Goal: Task Accomplishment & Management: Complete application form

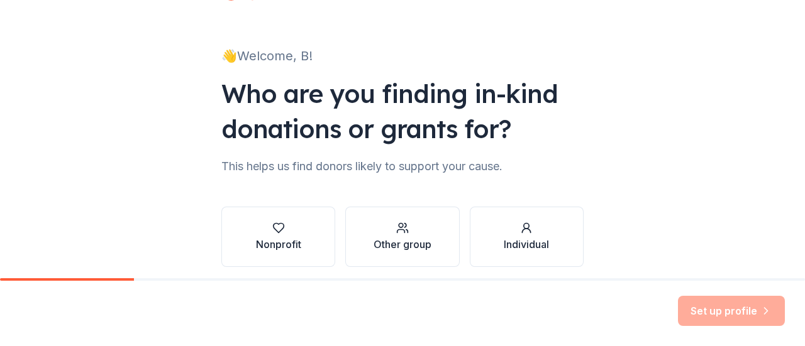
scroll to position [103, 0]
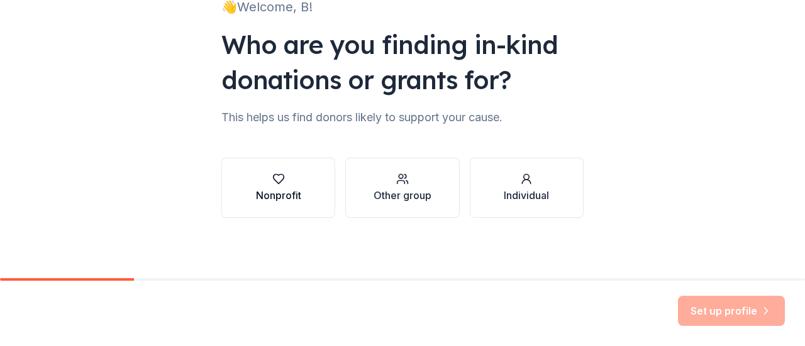
click at [268, 187] on div "Nonprofit" at bounding box center [278, 188] width 45 height 30
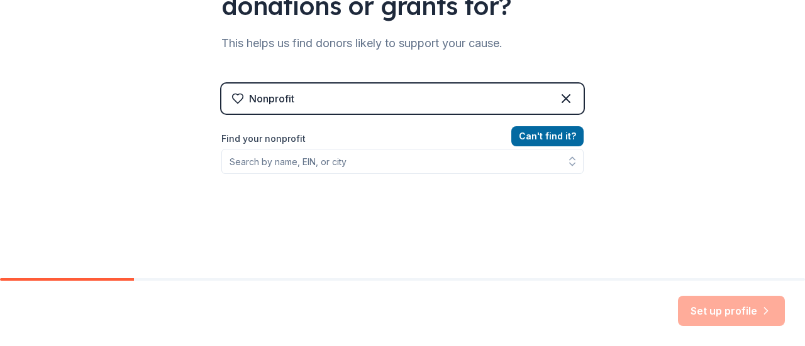
scroll to position [179, 0]
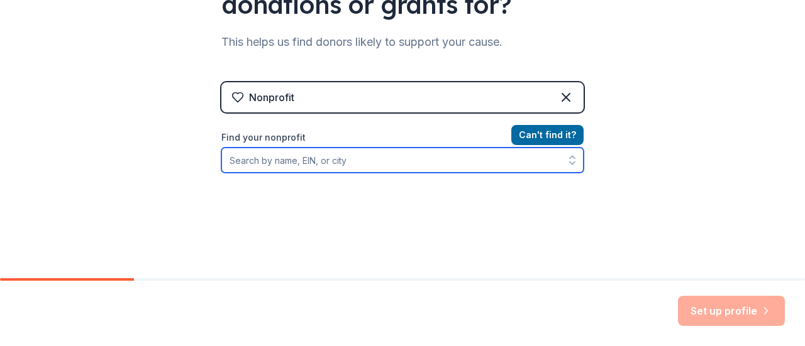
click at [411, 165] on input "Find your nonprofit" at bounding box center [402, 160] width 362 height 25
paste input "770441935."
click at [411, 165] on input "770441935." at bounding box center [402, 160] width 362 height 25
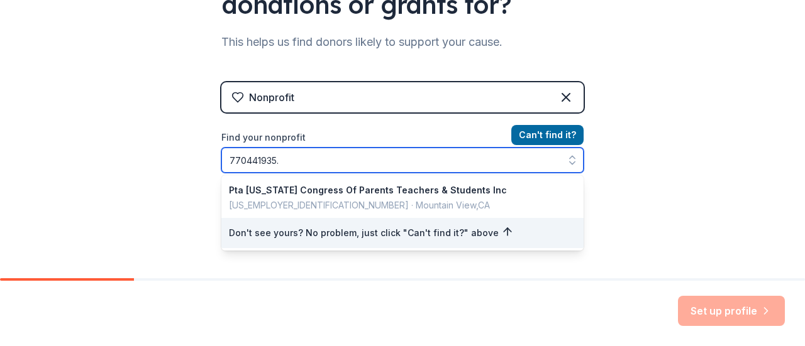
type input "770441935"
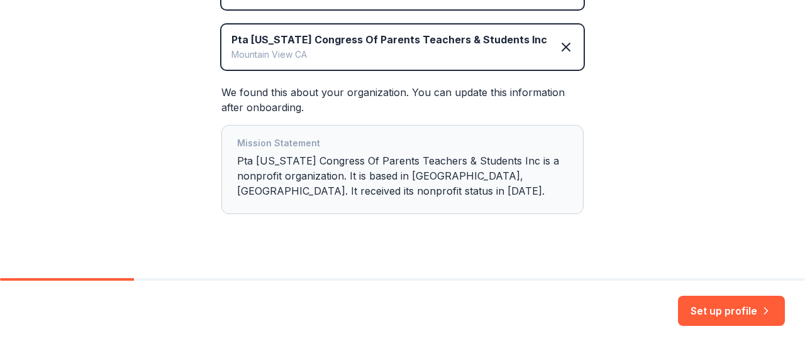
scroll to position [302, 0]
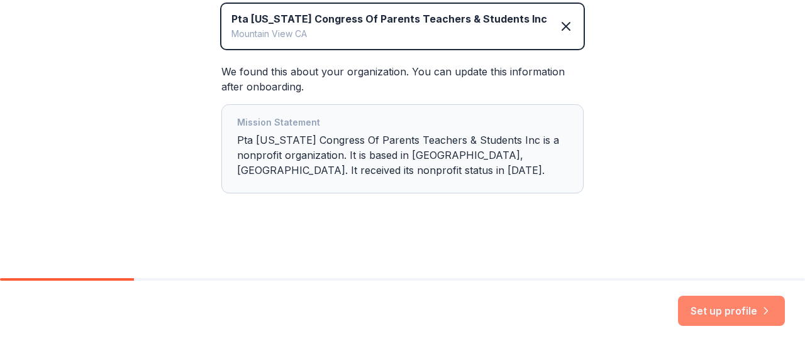
click at [719, 314] on button "Set up profile" at bounding box center [731, 311] width 107 height 30
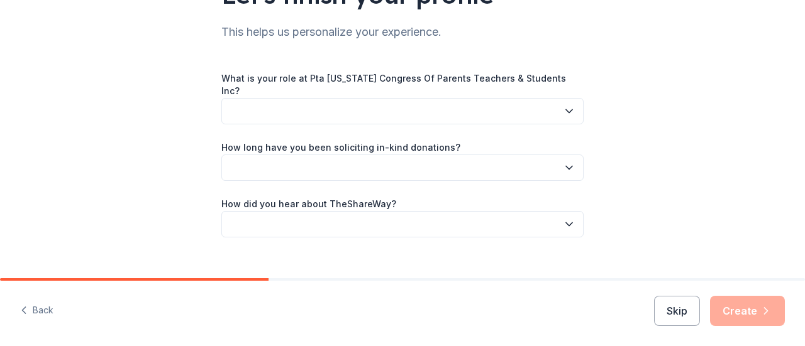
scroll to position [132, 0]
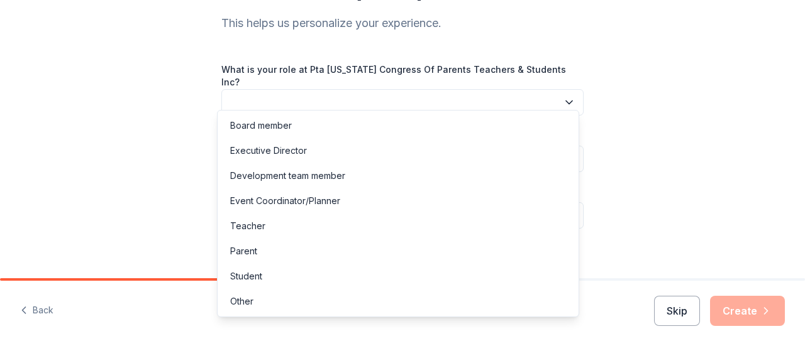
click at [563, 96] on icon "button" at bounding box center [569, 102] width 13 height 13
click at [359, 203] on div "Event Coordinator/Planner" at bounding box center [398, 201] width 356 height 25
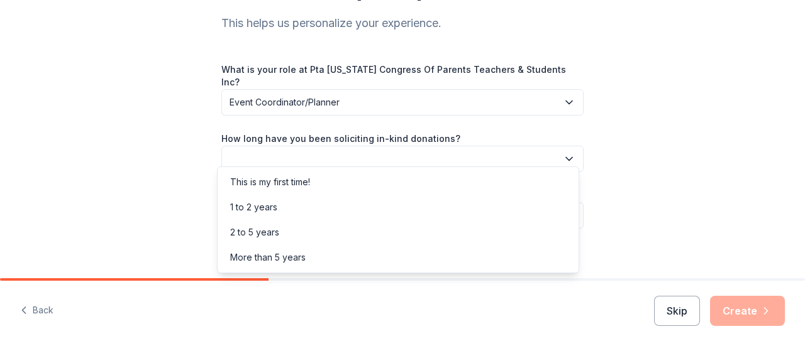
click at [550, 147] on button "button" at bounding box center [402, 159] width 362 height 26
click at [353, 230] on div "2 to 5 years" at bounding box center [398, 232] width 356 height 25
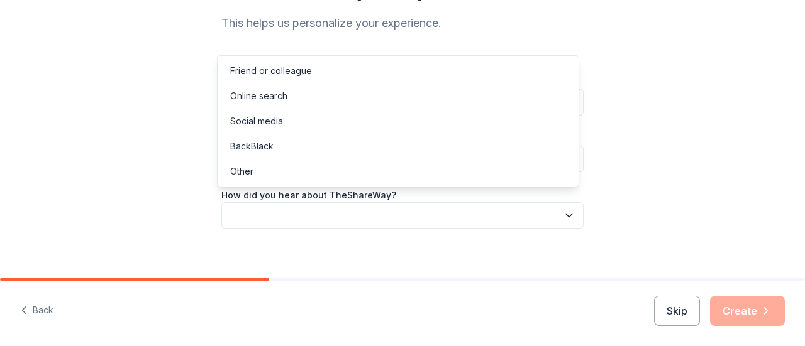
click at [557, 214] on button "button" at bounding box center [402, 215] width 362 height 26
click at [282, 93] on div "Online search" at bounding box center [258, 96] width 57 height 15
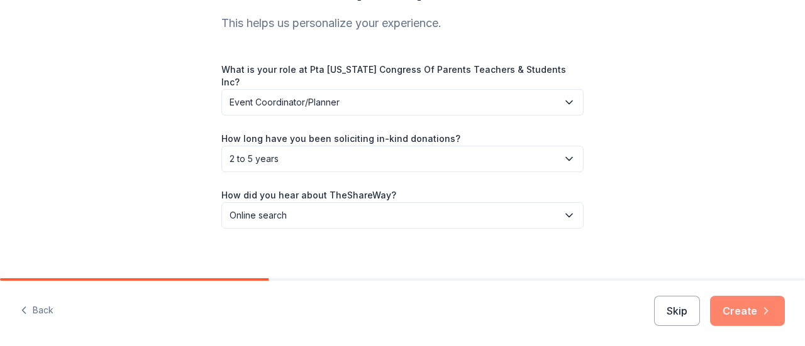
click at [743, 315] on button "Create" at bounding box center [747, 311] width 75 height 30
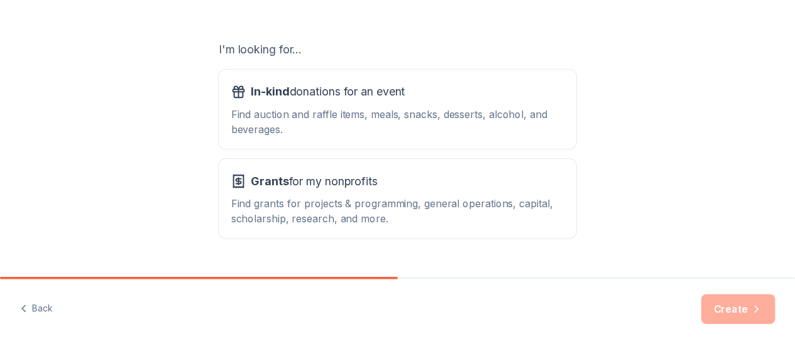
scroll to position [201, 0]
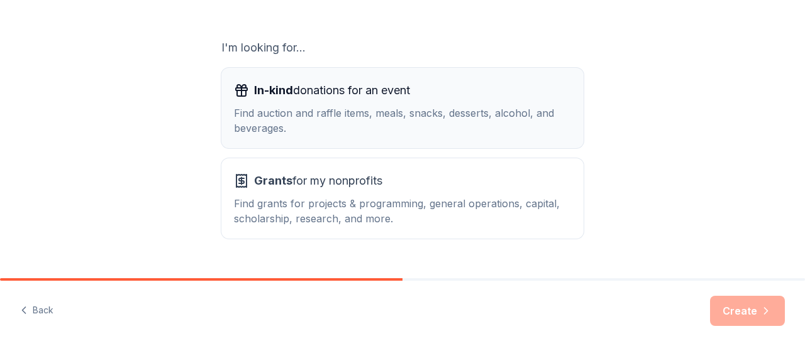
click at [454, 107] on div "Find auction and raffle items, meals, snacks, desserts, alcohol, and beverages." at bounding box center [402, 121] width 337 height 30
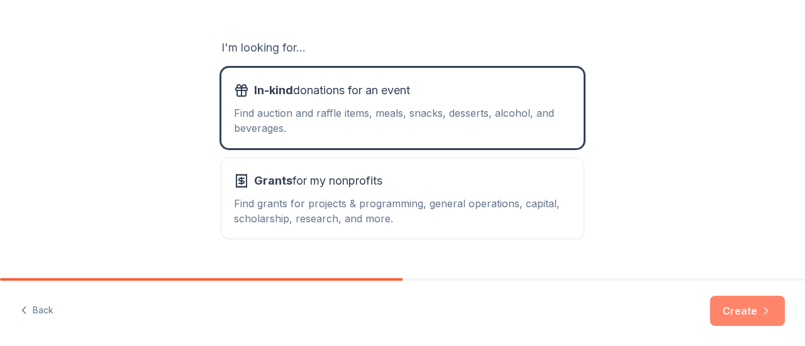
click at [749, 317] on button "Create" at bounding box center [747, 311] width 75 height 30
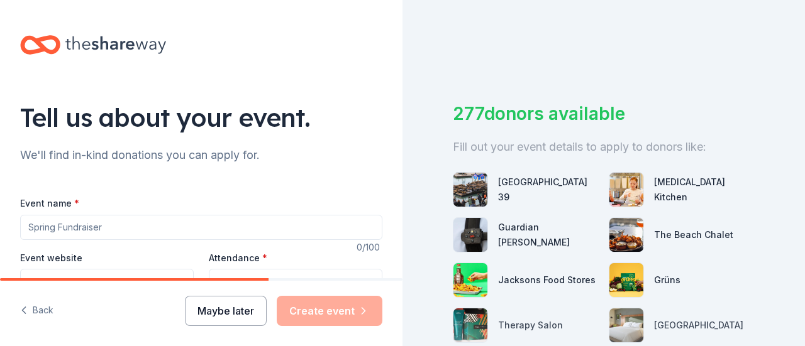
click at [226, 319] on button "Maybe later" at bounding box center [226, 311] width 82 height 30
click at [219, 314] on button "Maybe later" at bounding box center [226, 311] width 82 height 30
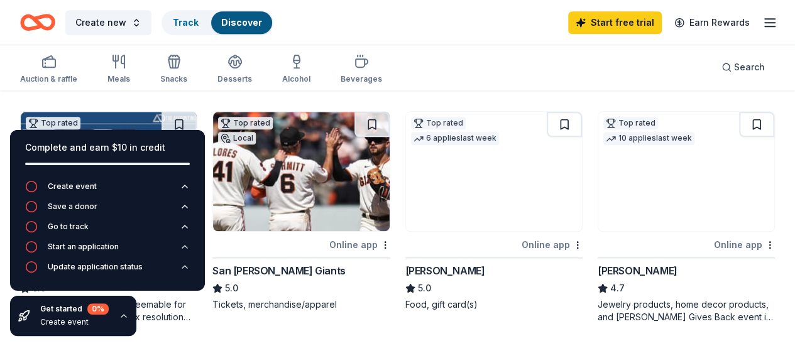
scroll to position [558, 0]
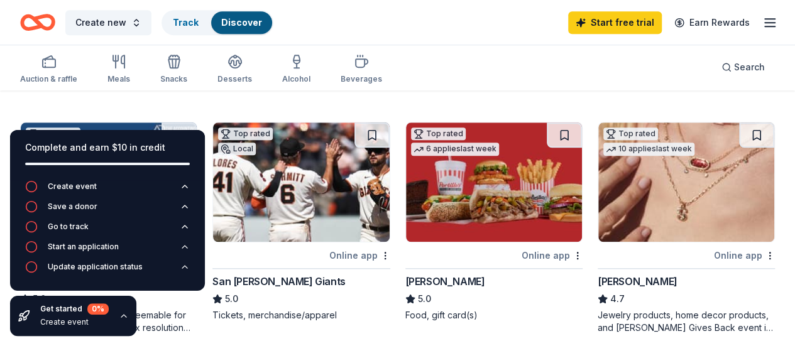
click at [121, 318] on icon "button" at bounding box center [124, 316] width 10 height 10
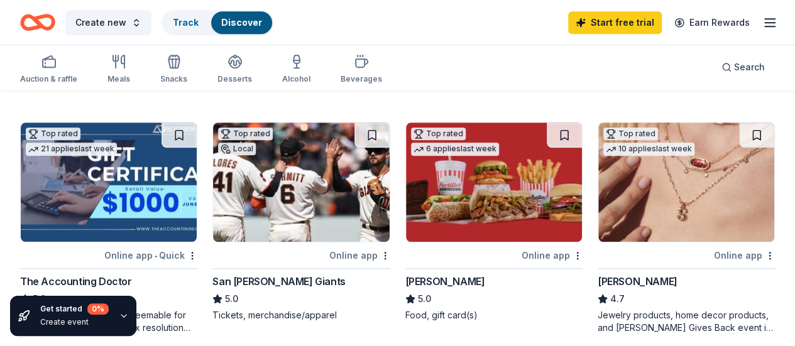
click at [121, 318] on icon "button" at bounding box center [124, 316] width 10 height 10
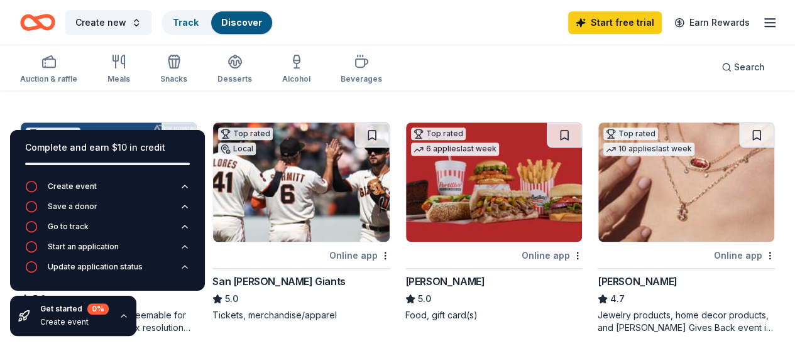
click at [121, 318] on icon "button" at bounding box center [124, 316] width 10 height 10
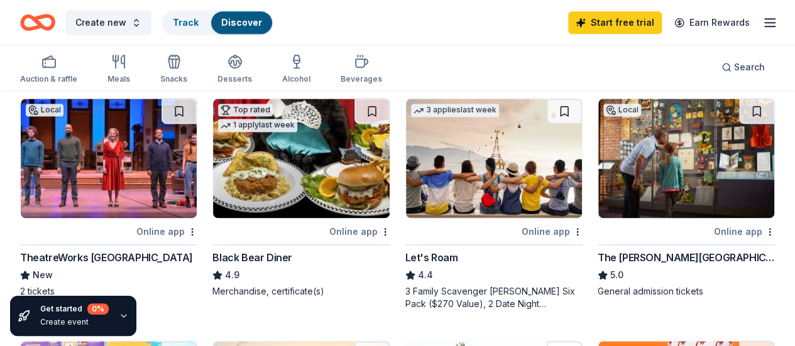
scroll to position [830, 0]
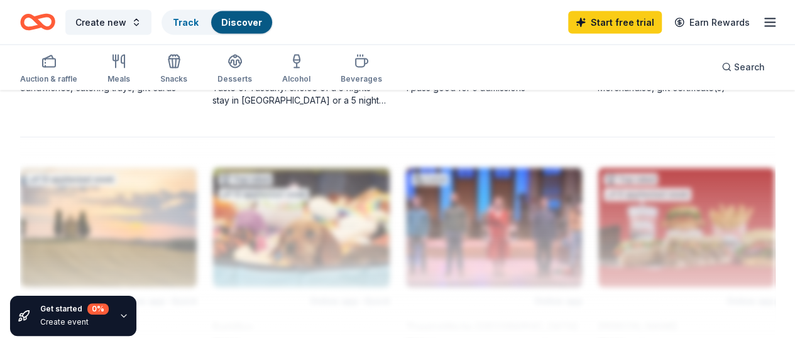
scroll to position [1283, 0]
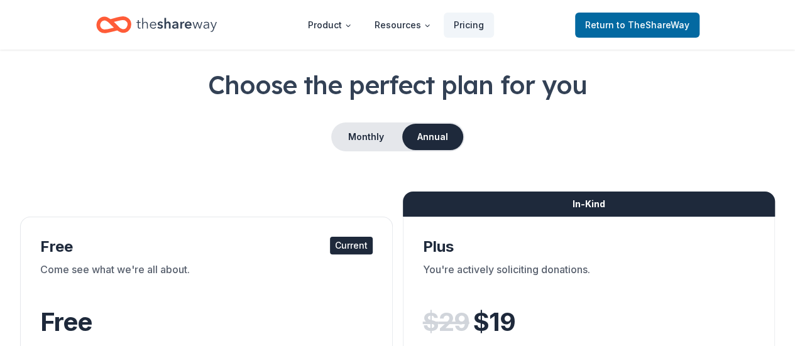
scroll to position [41, 0]
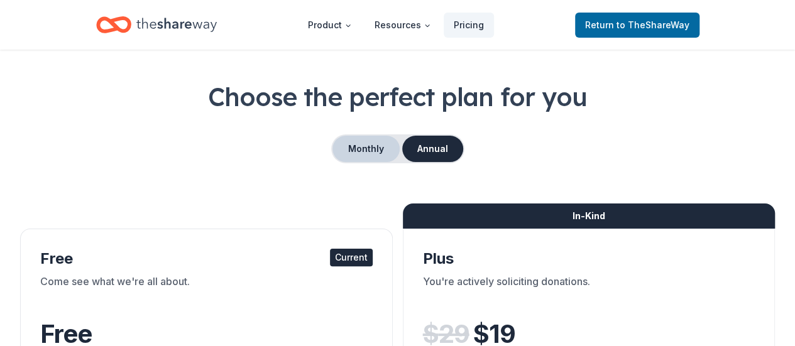
click at [369, 150] on button "Monthly" at bounding box center [366, 149] width 67 height 26
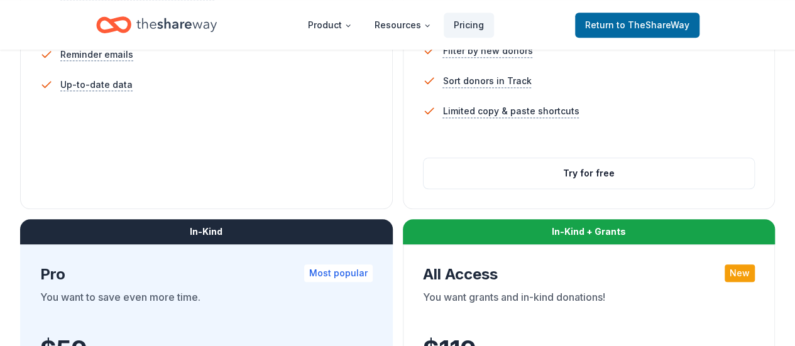
scroll to position [521, 0]
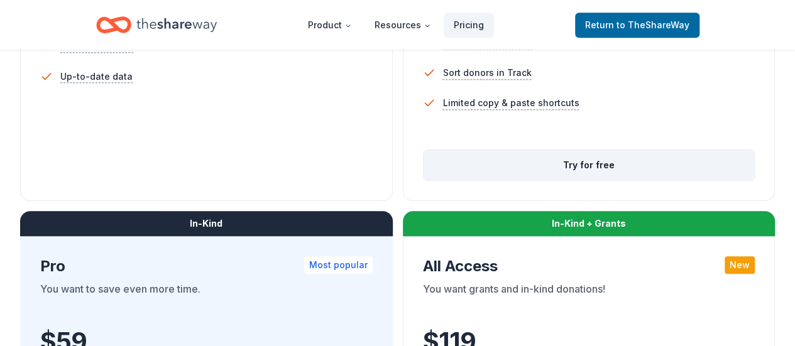
click at [424, 180] on button "Try for free" at bounding box center [589, 165] width 331 height 30
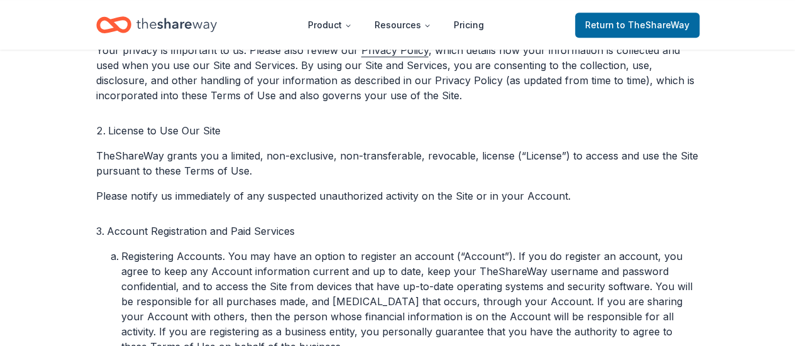
scroll to position [590, 0]
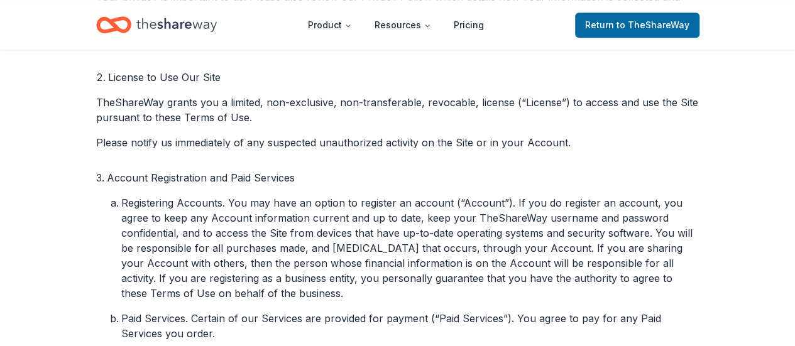
click at [662, 114] on p "TheShareWay grants you a limited, non-exclusive, non-transferable, revocable, l…" at bounding box center [398, 110] width 604 height 30
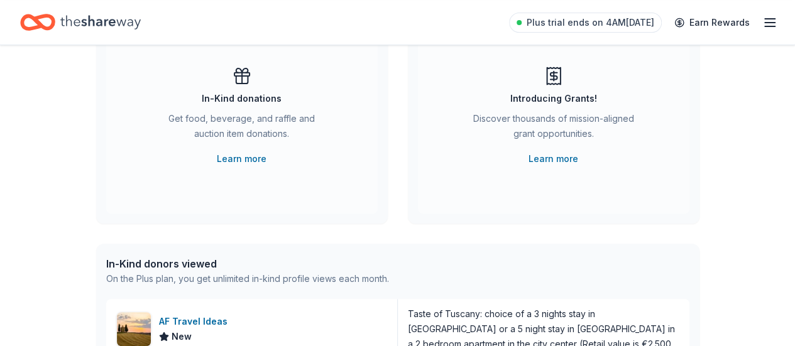
scroll to position [89, 0]
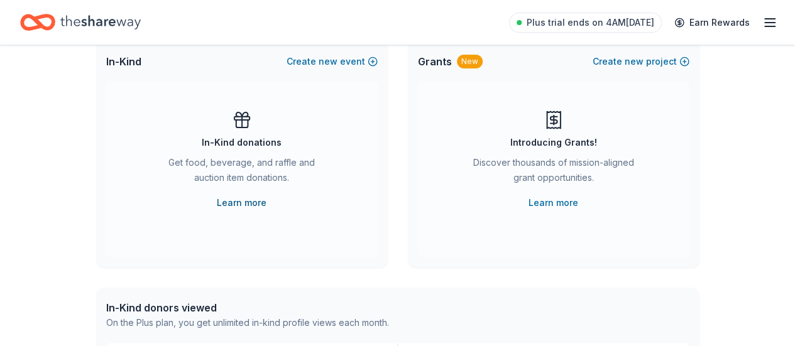
click at [241, 203] on link "Learn more" at bounding box center [242, 203] width 50 height 15
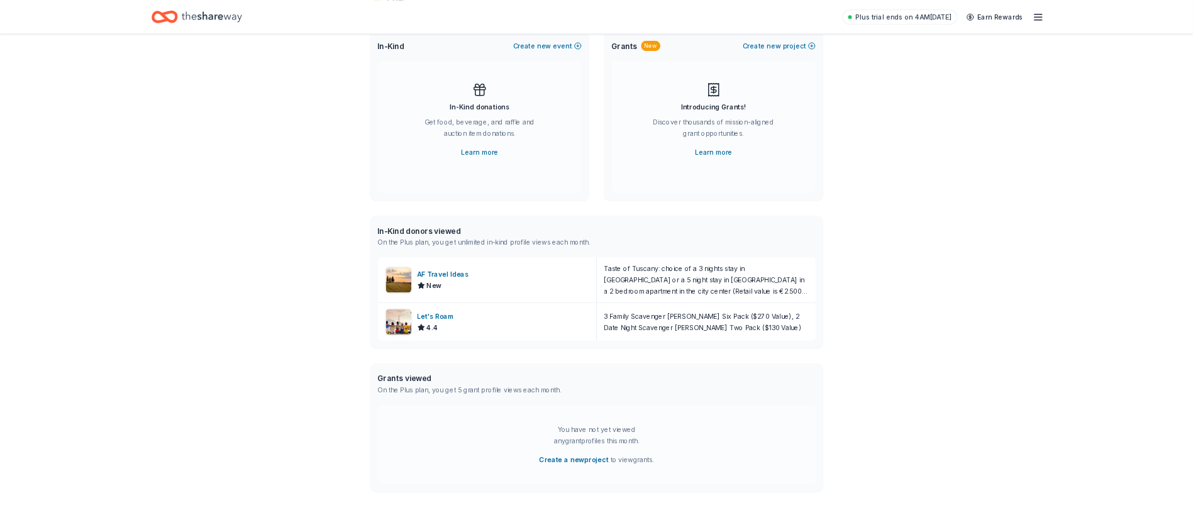
scroll to position [90, 0]
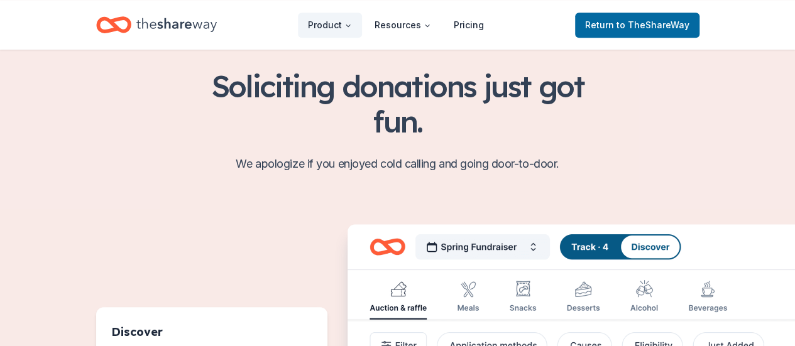
scroll to position [426, 0]
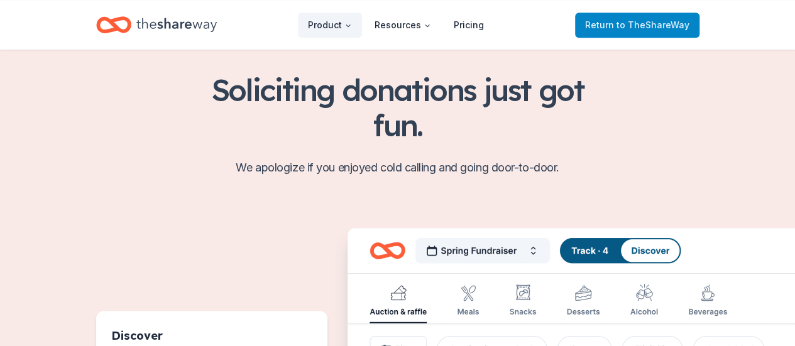
click at [633, 32] on link "Return to TheShareWay" at bounding box center [637, 25] width 125 height 25
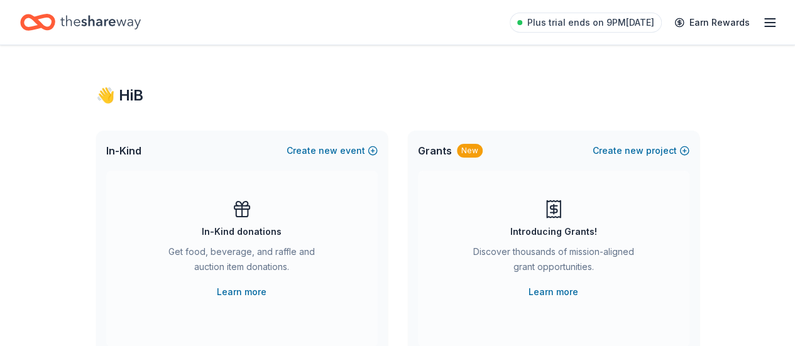
click at [765, 19] on line "button" at bounding box center [770, 19] width 10 height 0
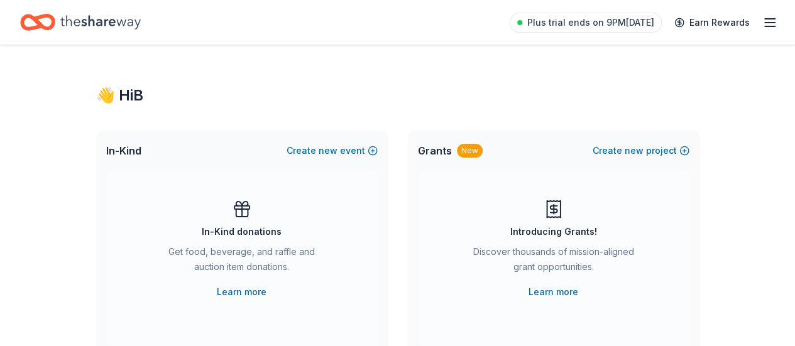
click at [765, 23] on line "button" at bounding box center [770, 23] width 10 height 0
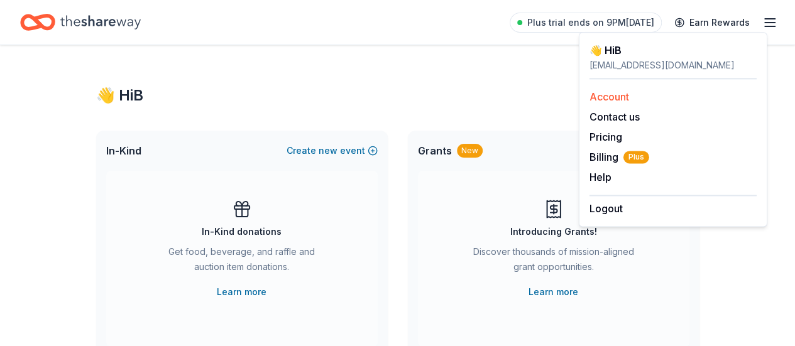
click at [611, 99] on link "Account" at bounding box center [610, 97] width 40 height 13
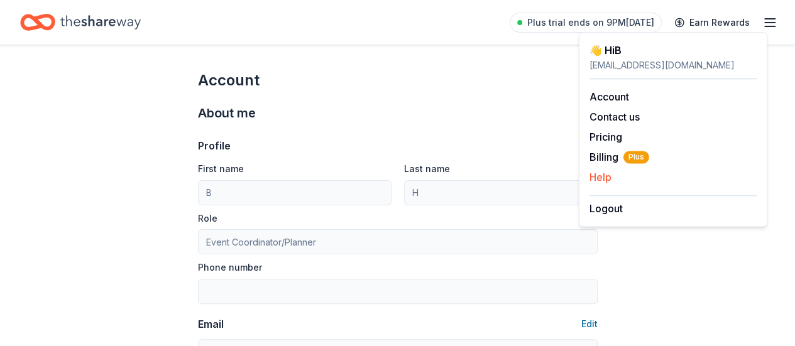
click at [600, 178] on button "Help" at bounding box center [601, 177] width 22 height 15
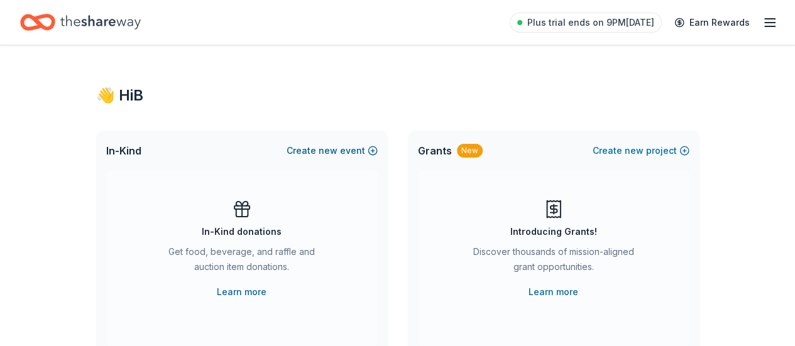
click at [329, 152] on span "new" at bounding box center [328, 150] width 19 height 15
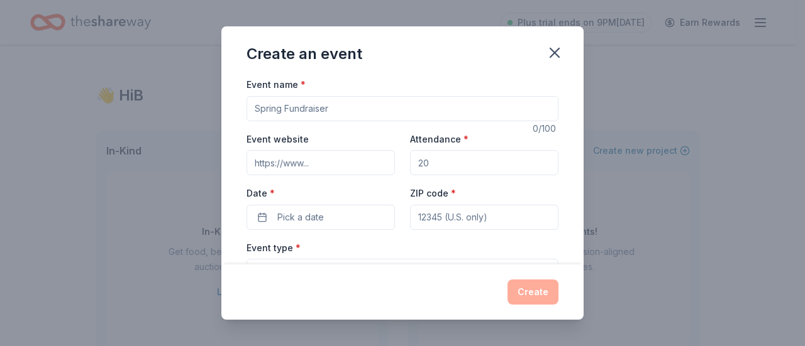
click at [450, 159] on input "Attendance *" at bounding box center [484, 162] width 148 height 25
click at [328, 110] on input "Event name *" at bounding box center [402, 108] width 312 height 25
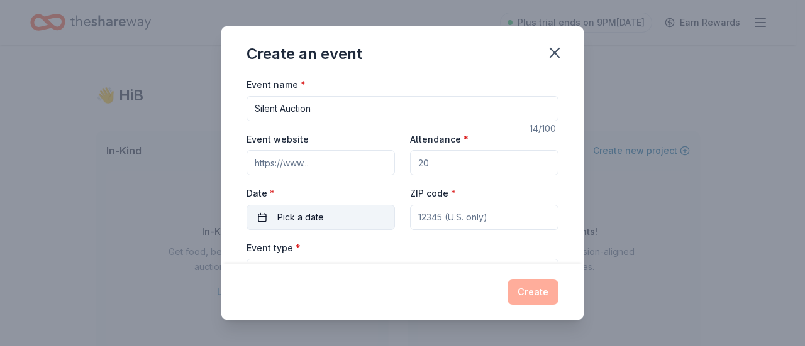
type input "Silent Auction"
click at [312, 211] on span "Pick a date" at bounding box center [300, 217] width 47 height 15
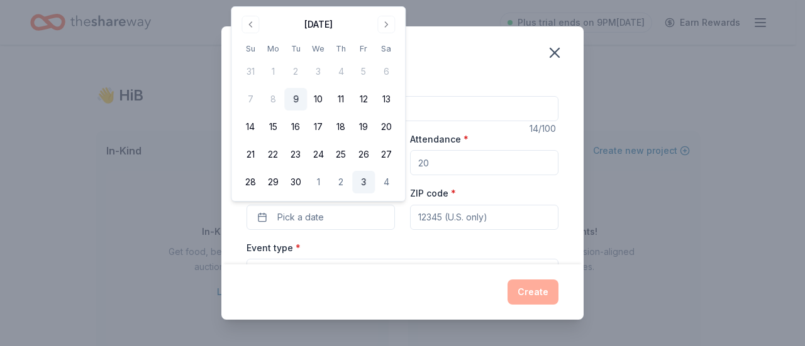
click at [364, 179] on button "3" at bounding box center [363, 182] width 23 height 23
click at [448, 218] on input "ZIP code *" at bounding box center [484, 217] width 148 height 25
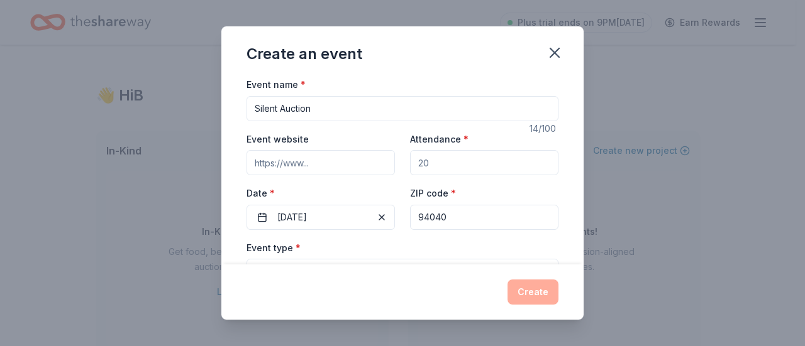
type input "94040"
click at [434, 155] on input "Attendance *" at bounding box center [484, 162] width 148 height 25
type input "800"
click at [540, 194] on div "ZIP code * 94040" at bounding box center [484, 207] width 148 height 45
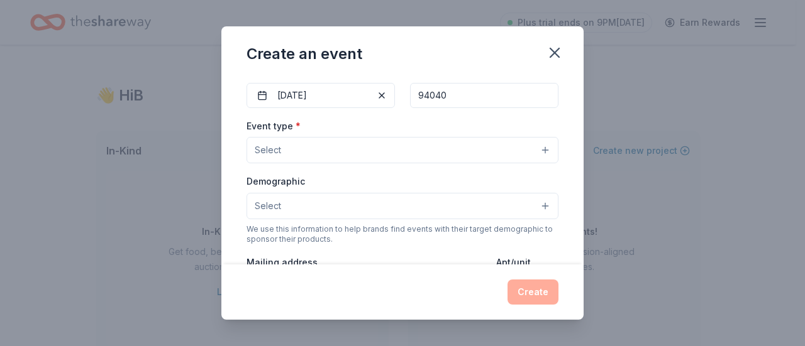
scroll to position [126, 0]
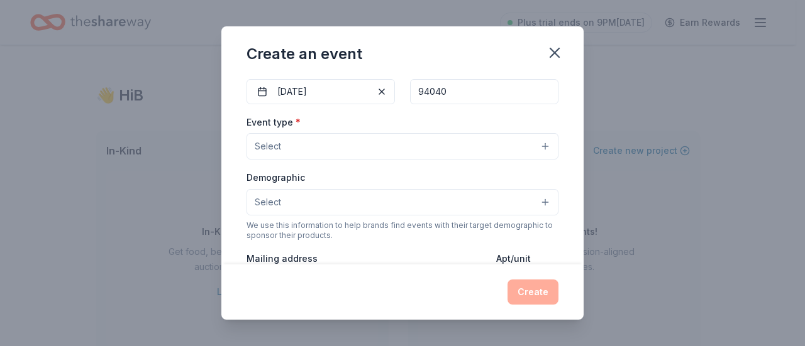
click at [537, 147] on button "Select" at bounding box center [402, 146] width 312 height 26
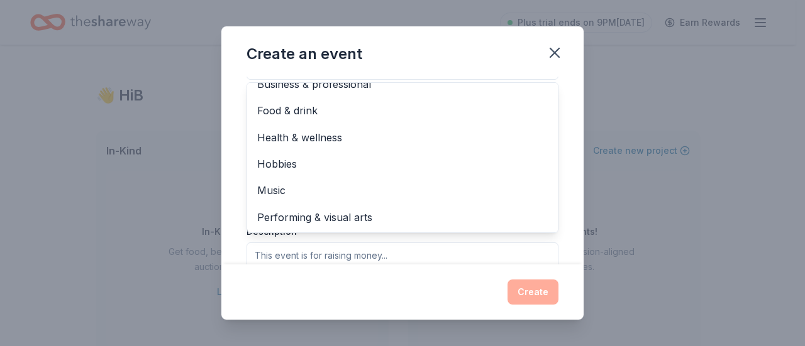
scroll to position [0, 0]
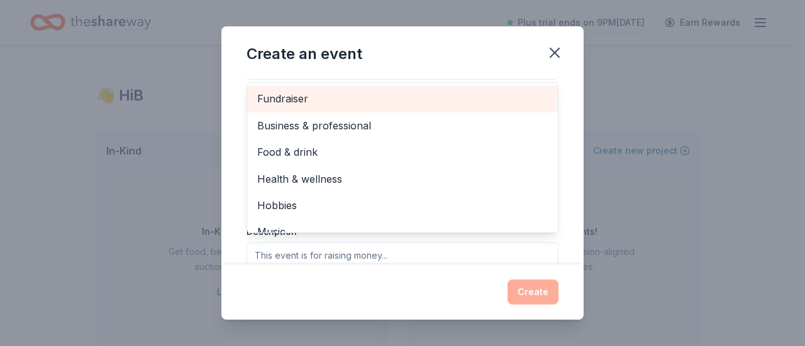
click at [316, 99] on span "Fundraiser" at bounding box center [402, 99] width 291 height 16
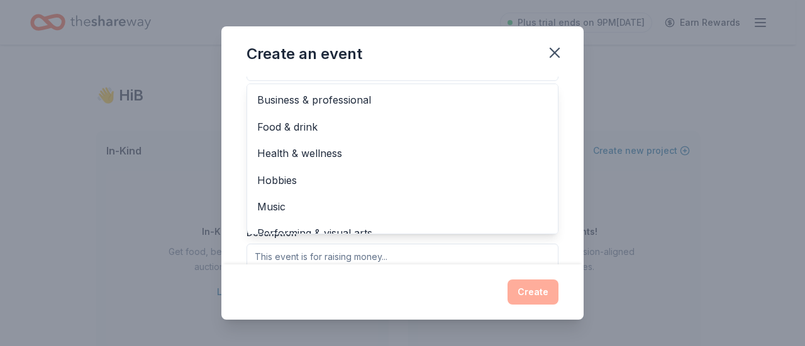
click at [560, 106] on div "Event name * Silent Auction 14 /100 Event website Attendance * 800 Date * [DATE…" at bounding box center [402, 171] width 362 height 188
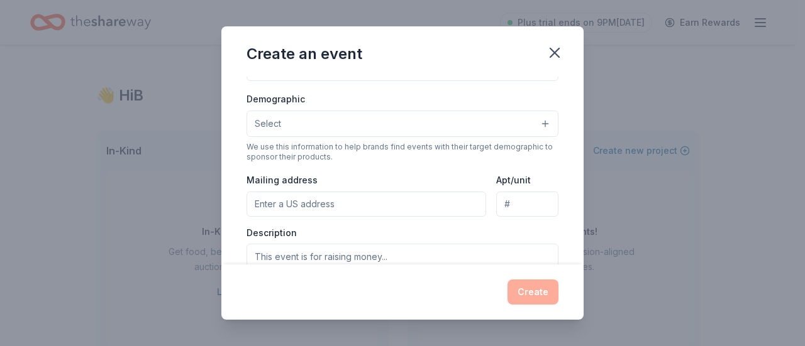
scroll to position [182, 0]
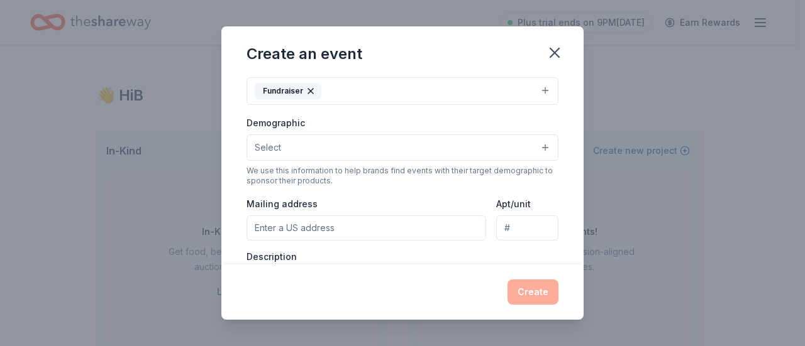
click at [545, 145] on button "Select" at bounding box center [402, 148] width 312 height 26
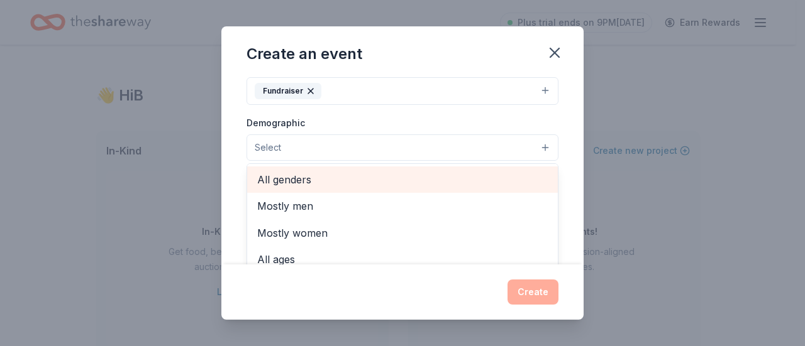
click at [390, 182] on span "All genders" at bounding box center [402, 180] width 291 height 16
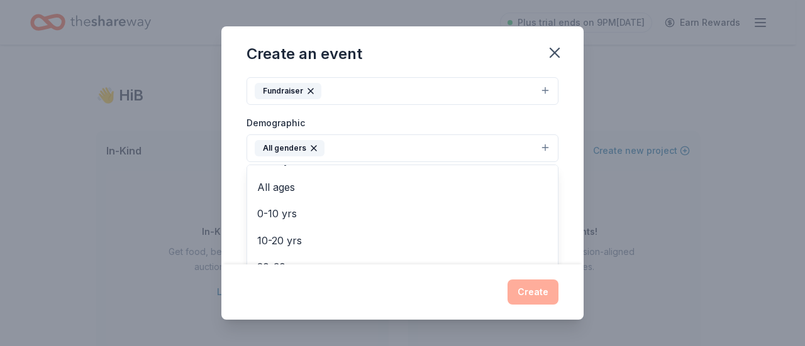
scroll to position [44, 0]
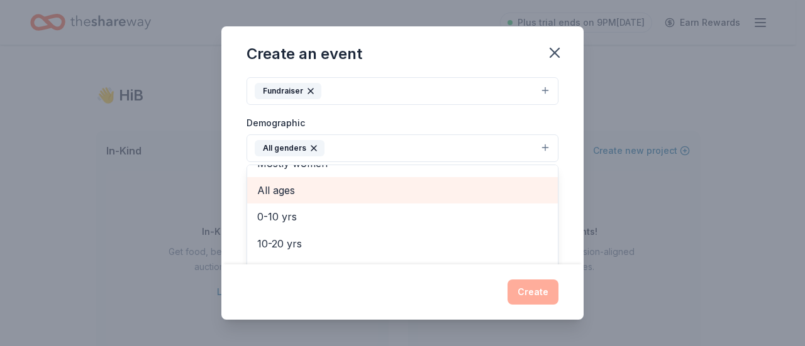
click at [265, 192] on span "All ages" at bounding box center [402, 190] width 291 height 16
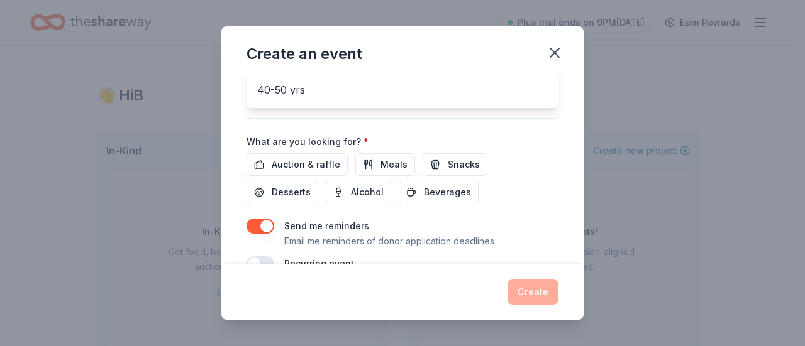
scroll to position [401, 0]
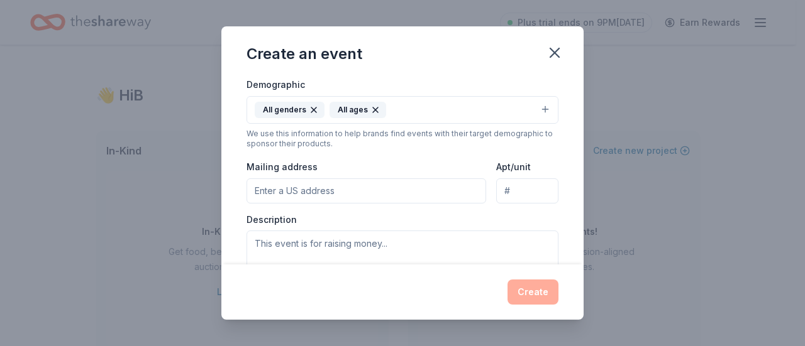
scroll to position [221, 0]
click at [537, 111] on button "All genders All ages" at bounding box center [402, 109] width 312 height 28
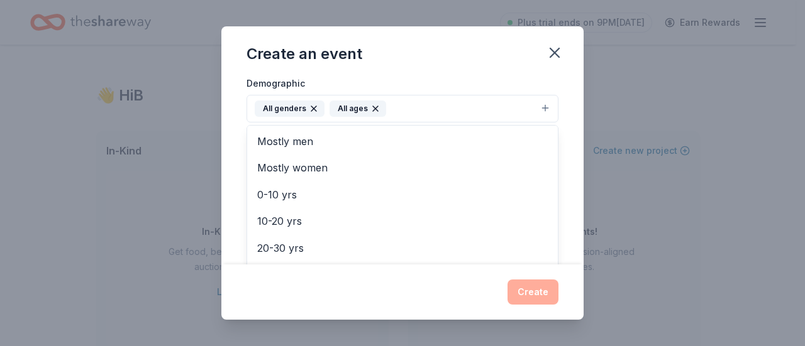
click at [559, 209] on div "Event name * Silent Auction 14 /100 Event website Attendance * 800 Date * [DATE…" at bounding box center [402, 171] width 362 height 188
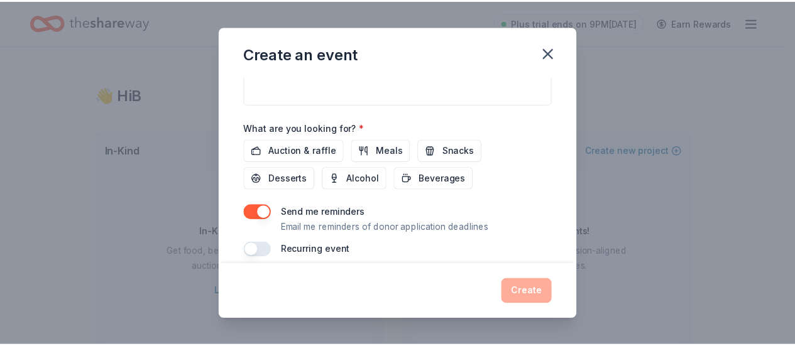
scroll to position [411, 0]
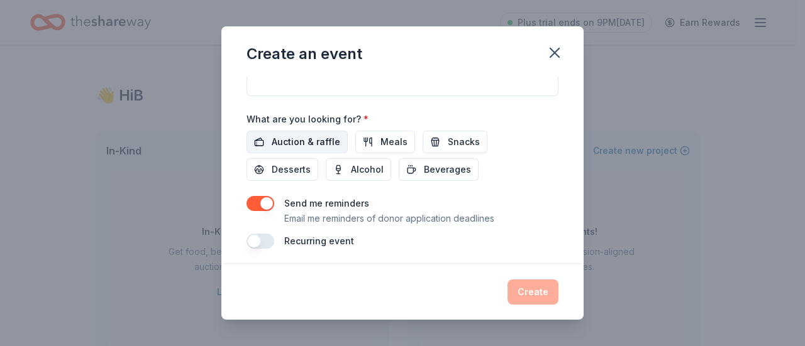
click at [297, 145] on span "Auction & raffle" at bounding box center [306, 142] width 69 height 15
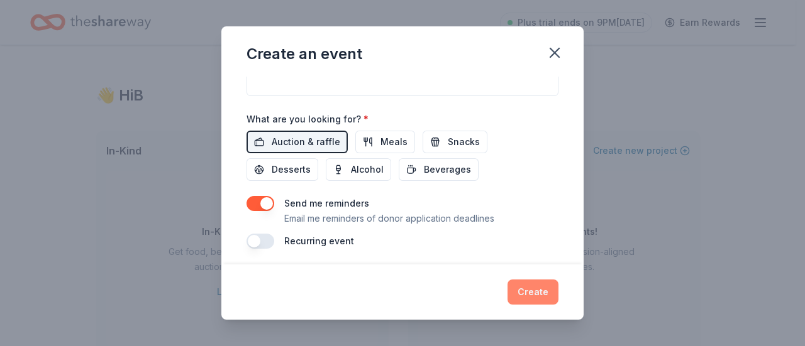
click at [530, 295] on button "Create" at bounding box center [532, 292] width 51 height 25
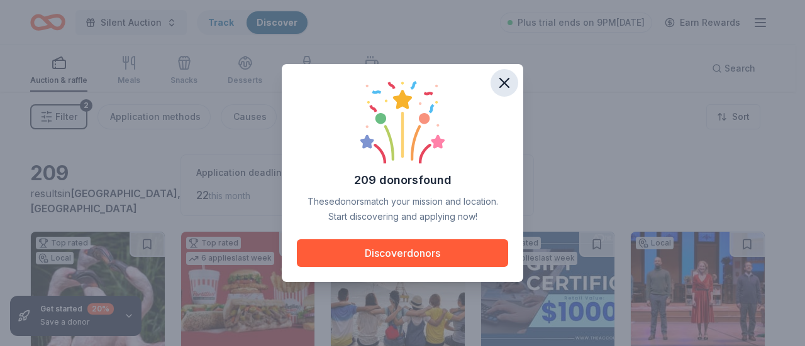
click at [506, 79] on icon "button" at bounding box center [504, 83] width 18 height 18
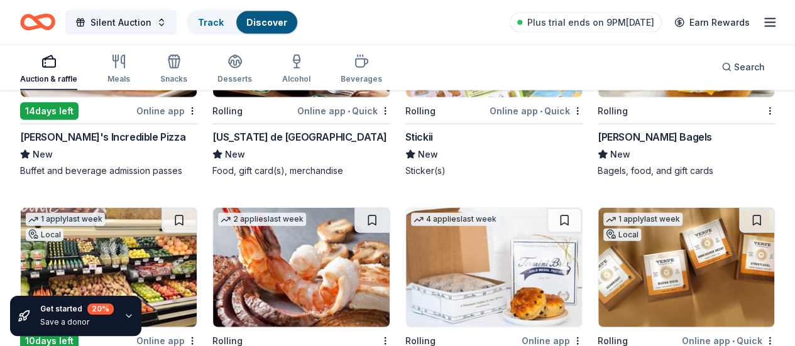
scroll to position [3994, 0]
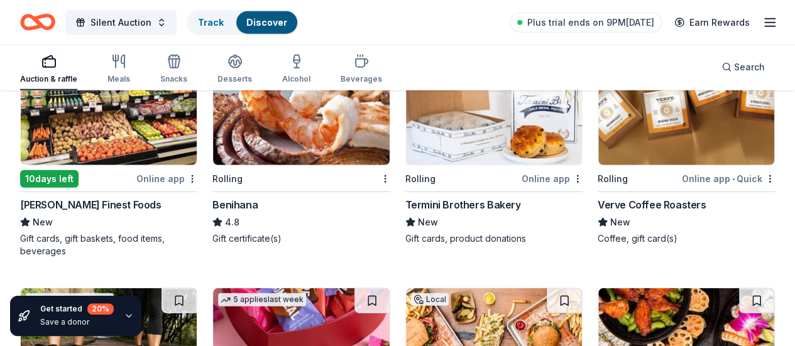
drag, startPoint x: 748, startPoint y: 319, endPoint x: 689, endPoint y: 209, distance: 125.5
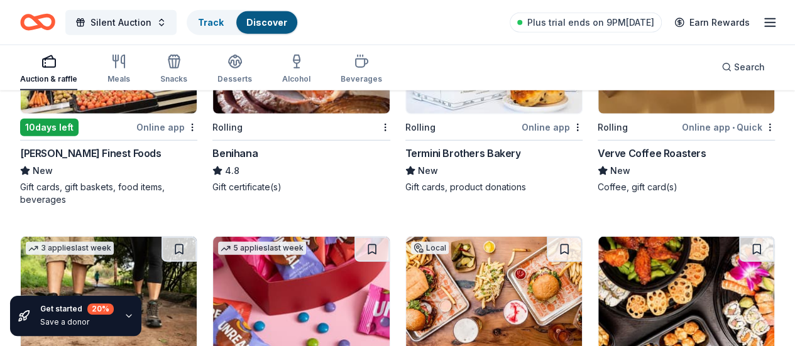
scroll to position [4022, 0]
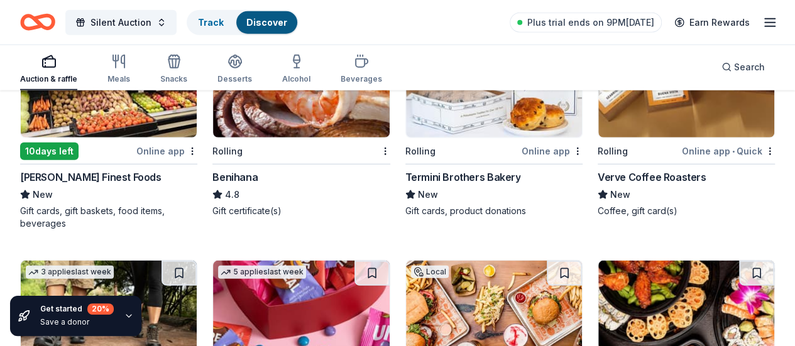
drag, startPoint x: 756, startPoint y: 290, endPoint x: 688, endPoint y: 255, distance: 76.5
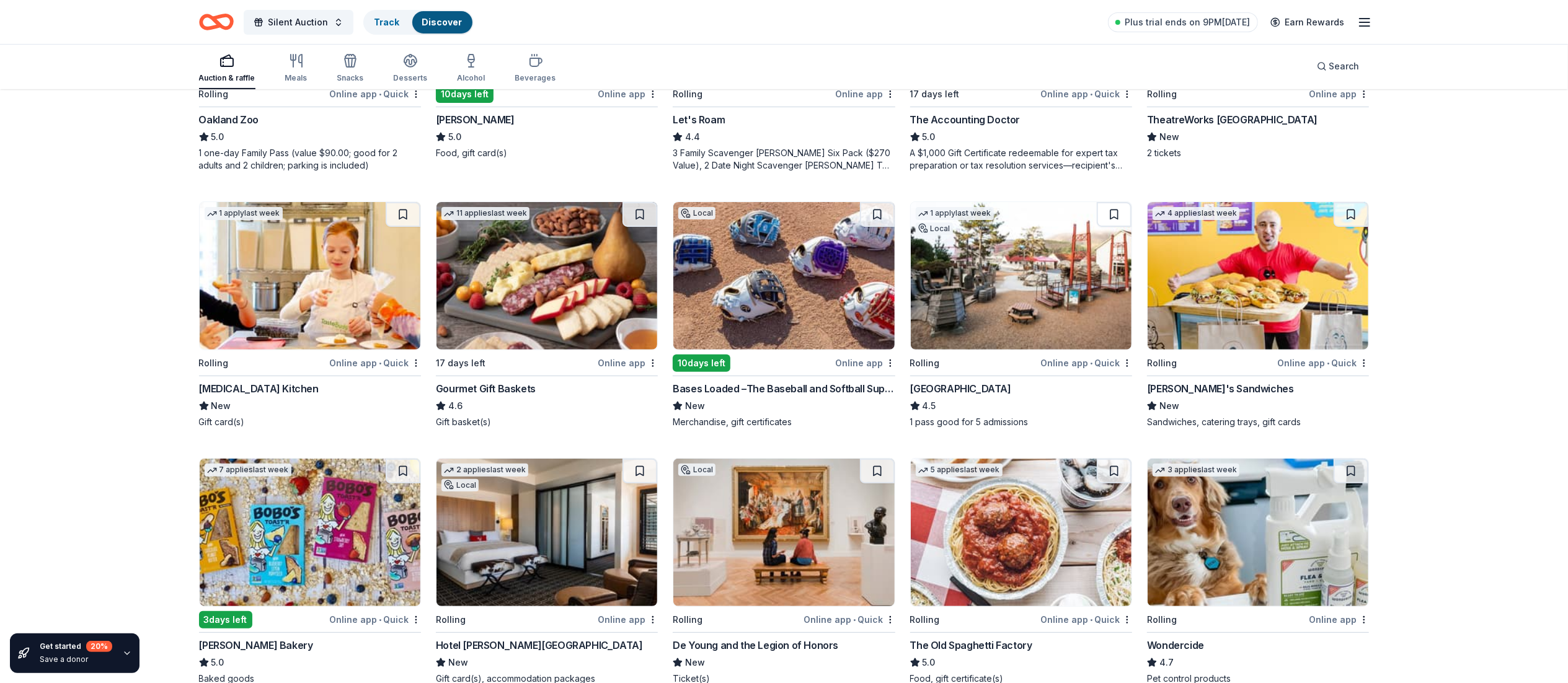
scroll to position [308, 0]
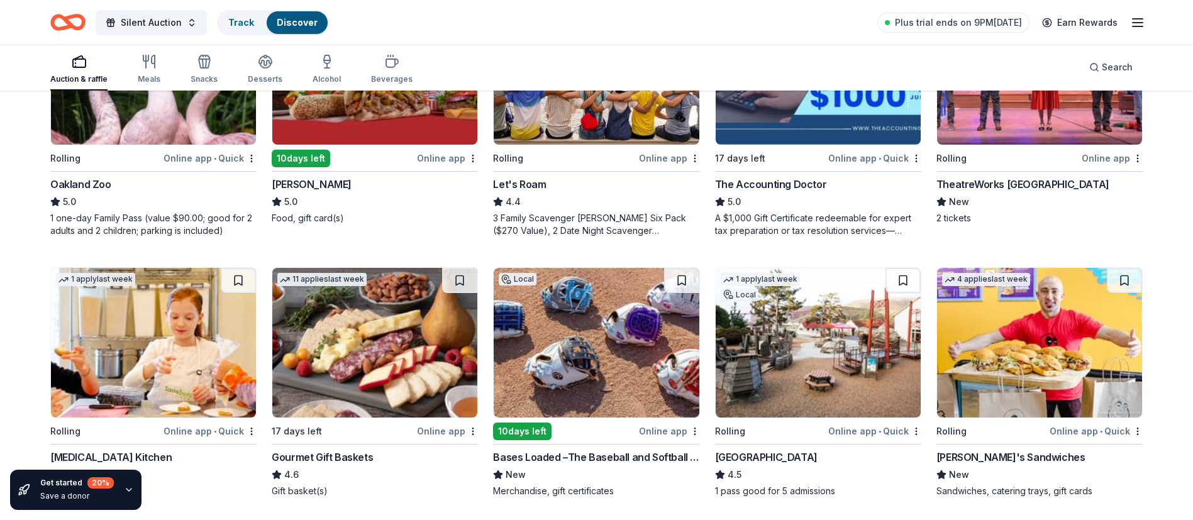
scroll to position [217, 0]
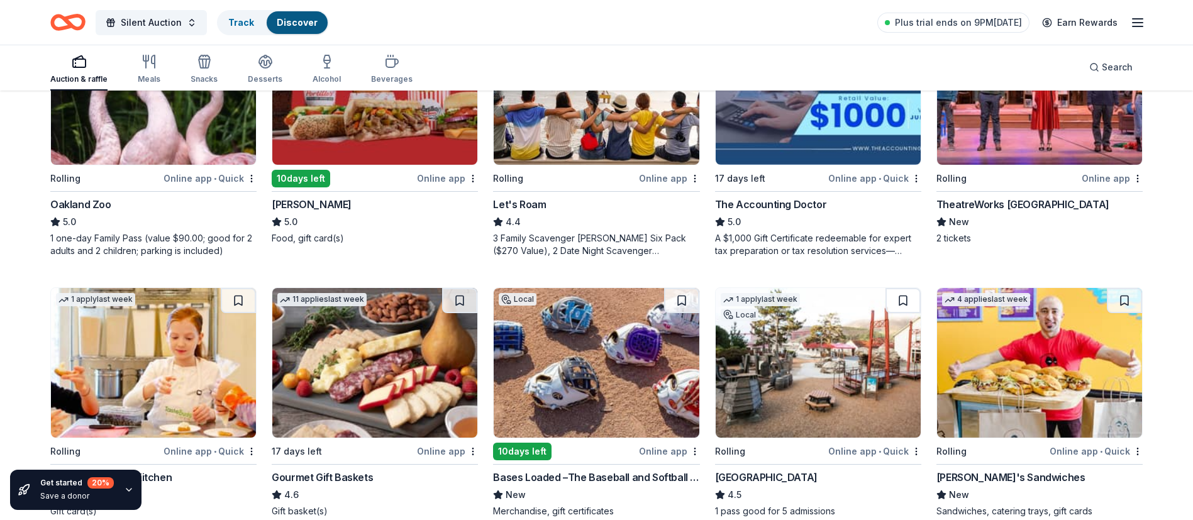
click at [129, 346] on icon "button" at bounding box center [128, 490] width 5 height 3
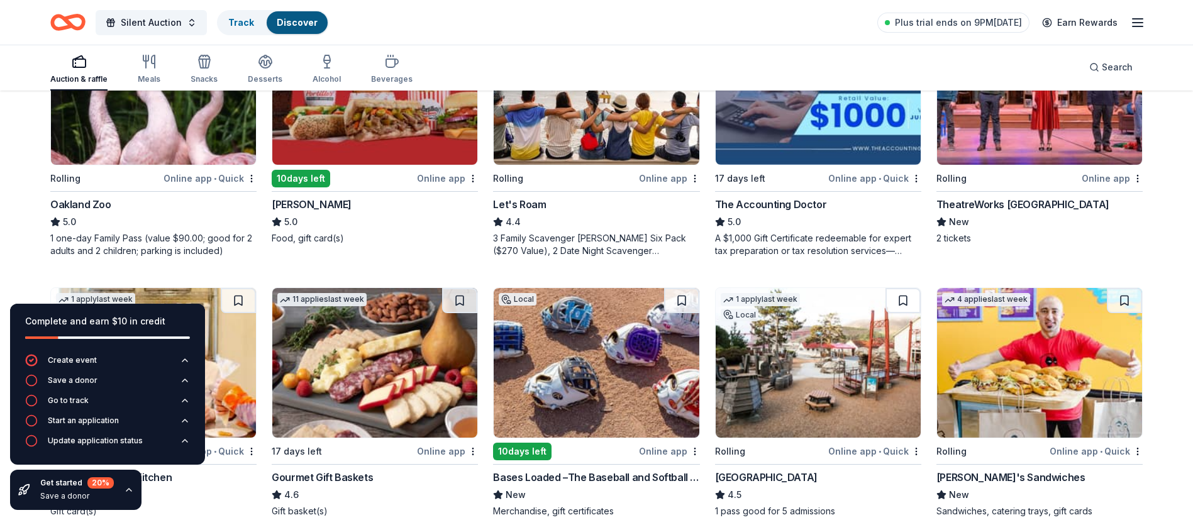
click at [129, 346] on icon "button" at bounding box center [129, 490] width 10 height 10
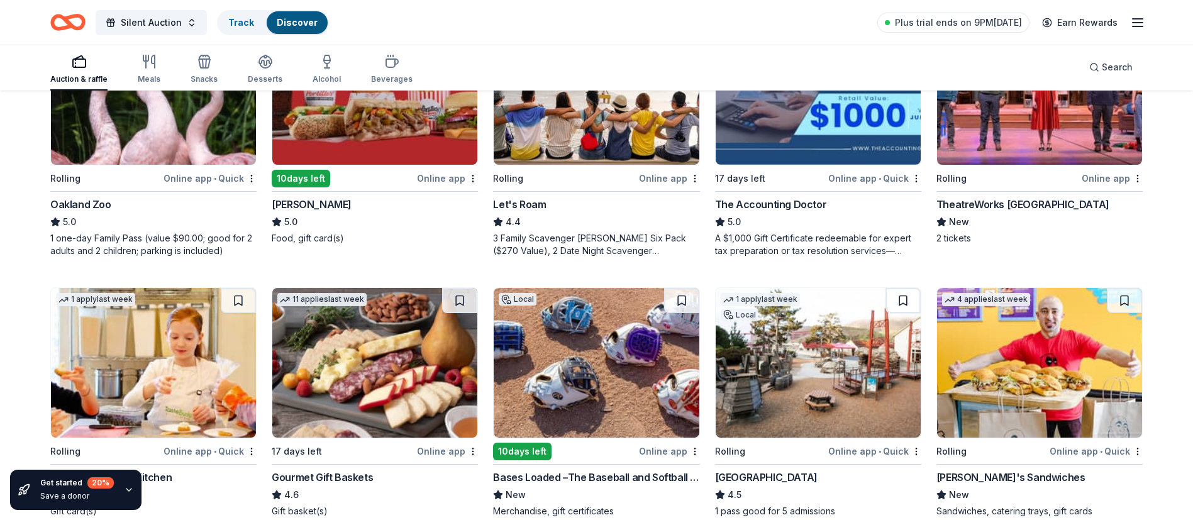
click at [177, 346] on div "Get started 20 % Save a donor" at bounding box center [107, 490] width 215 height 60
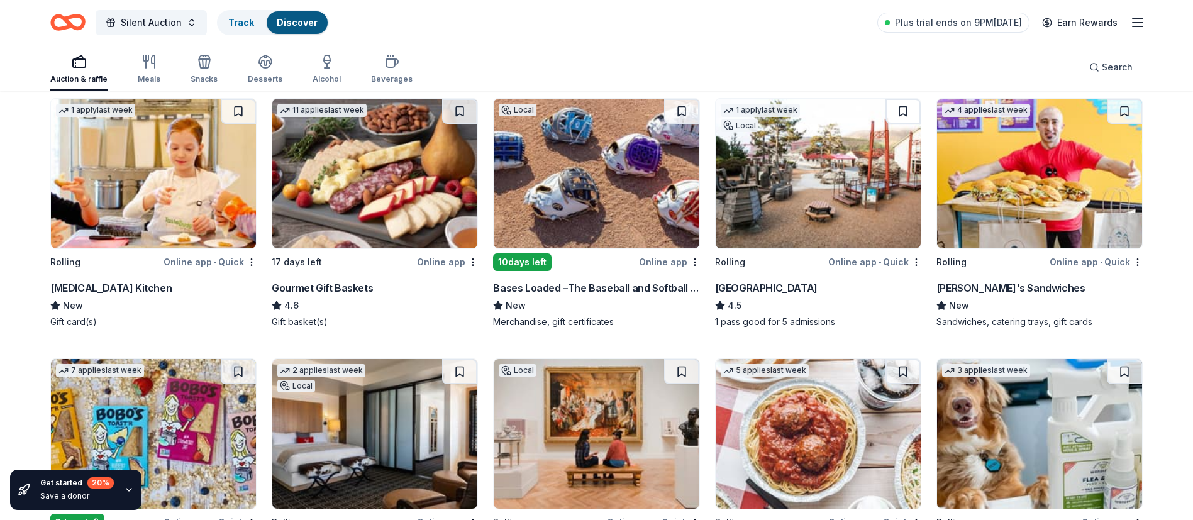
scroll to position [0, 0]
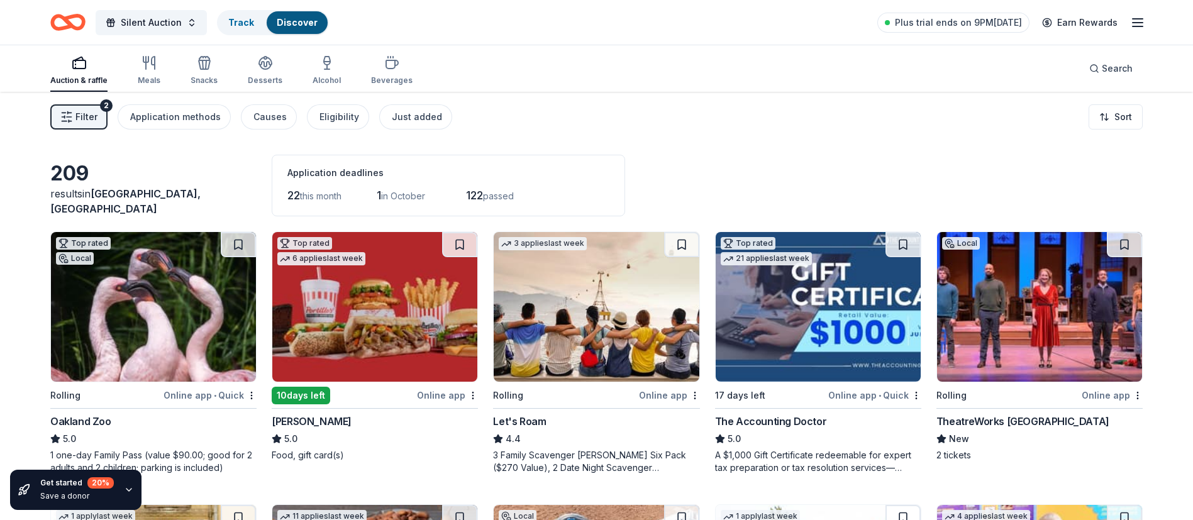
click at [506, 198] on span "passed" at bounding box center [498, 196] width 31 height 11
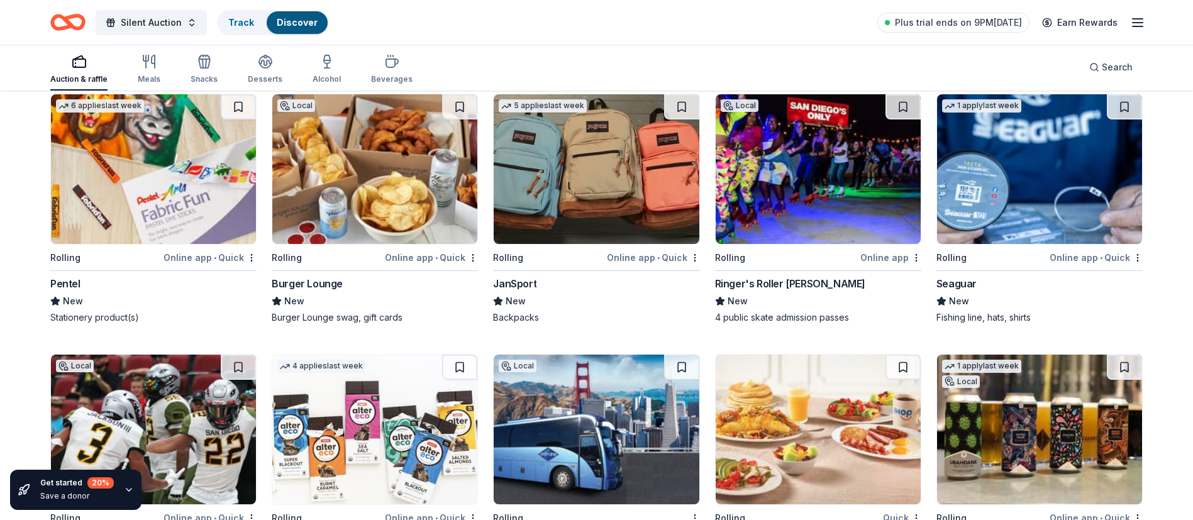
scroll to position [9523, 0]
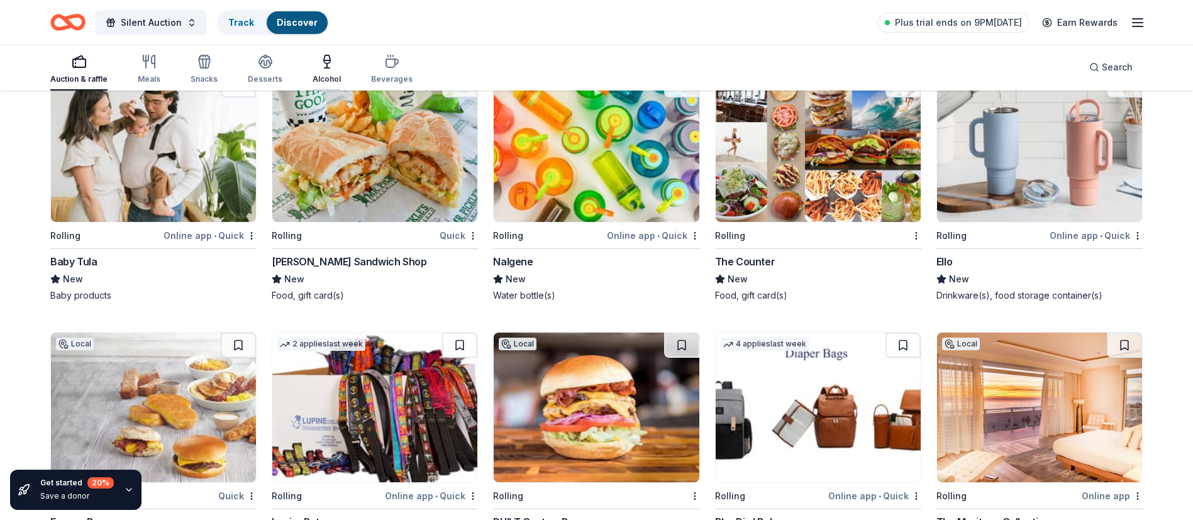
click at [328, 66] on icon "button" at bounding box center [326, 61] width 15 height 15
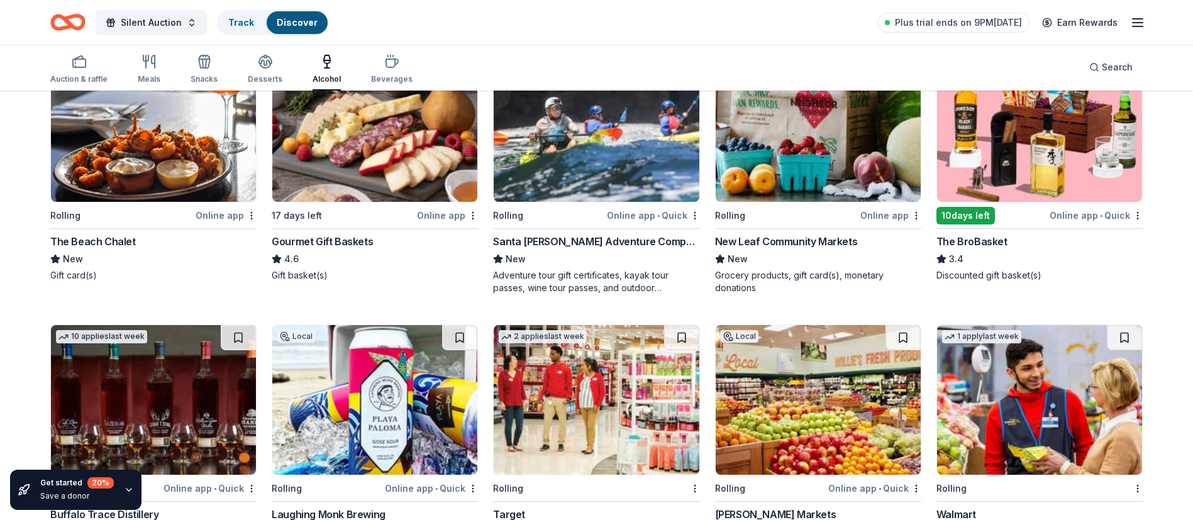
scroll to position [133, 0]
